Goal: Information Seeking & Learning: Find specific fact

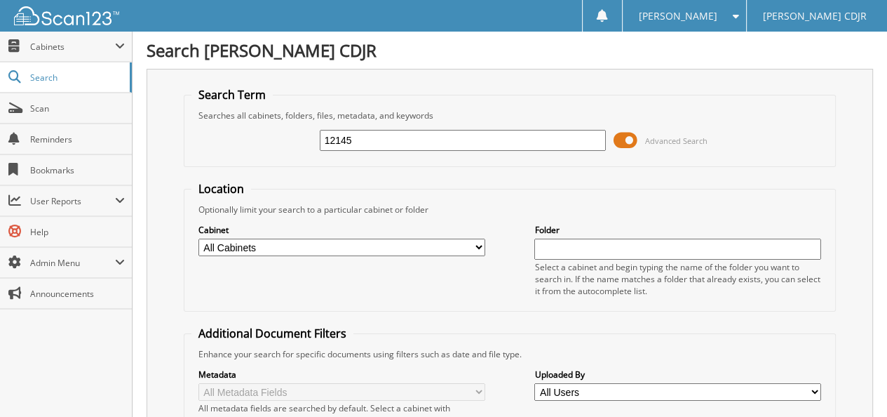
type input "12145"
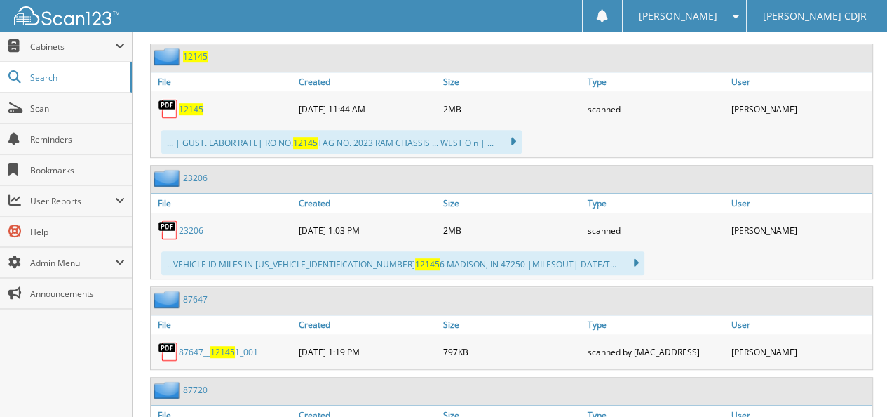
scroll to position [692, 0]
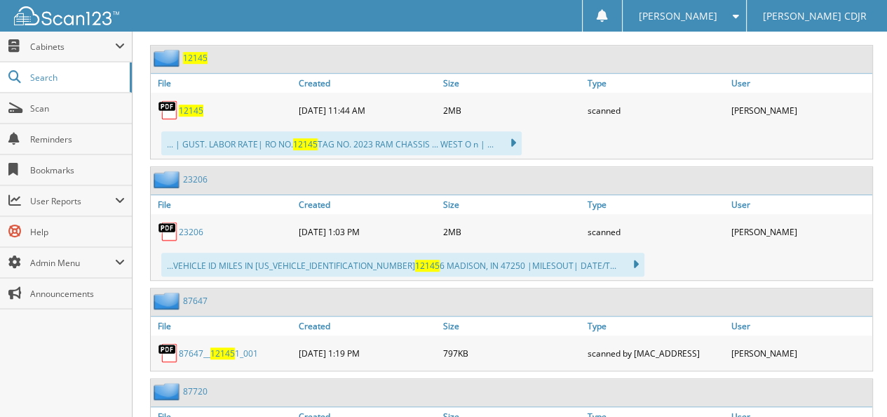
click at [191, 105] on span "12145" at bounding box center [191, 111] width 25 height 12
